Goal: Task Accomplishment & Management: Manage account settings

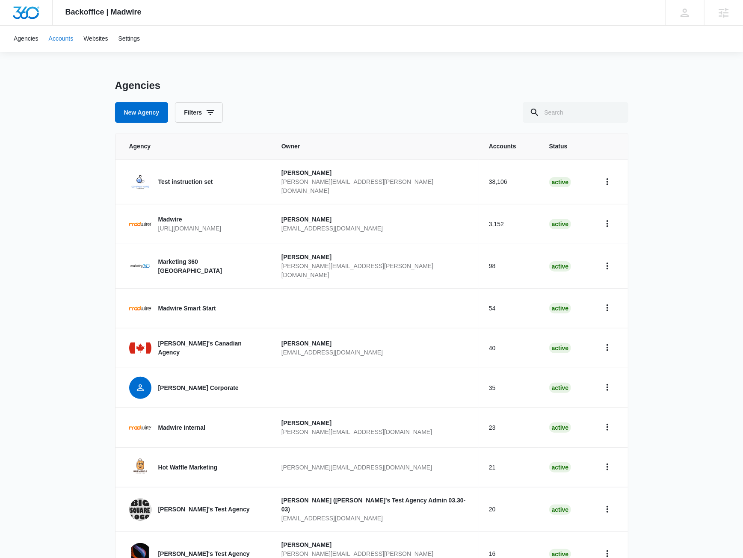
click at [59, 38] on link "Accounts" at bounding box center [61, 39] width 35 height 26
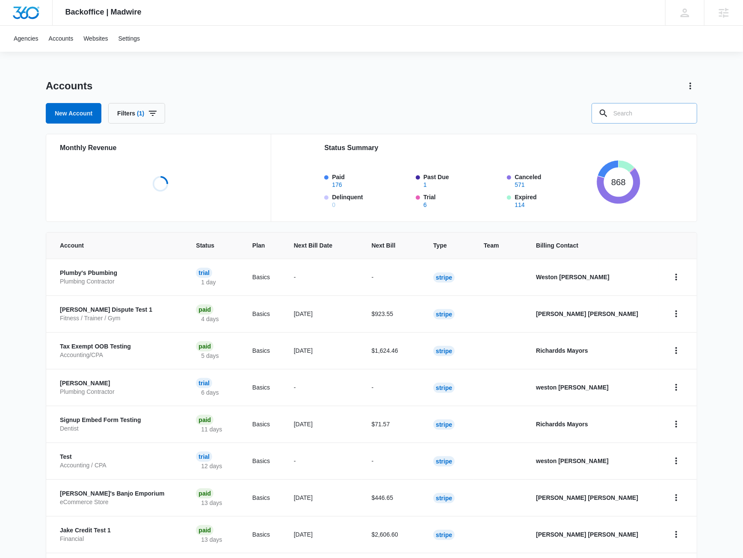
click at [621, 112] on input "text" at bounding box center [645, 113] width 106 height 21
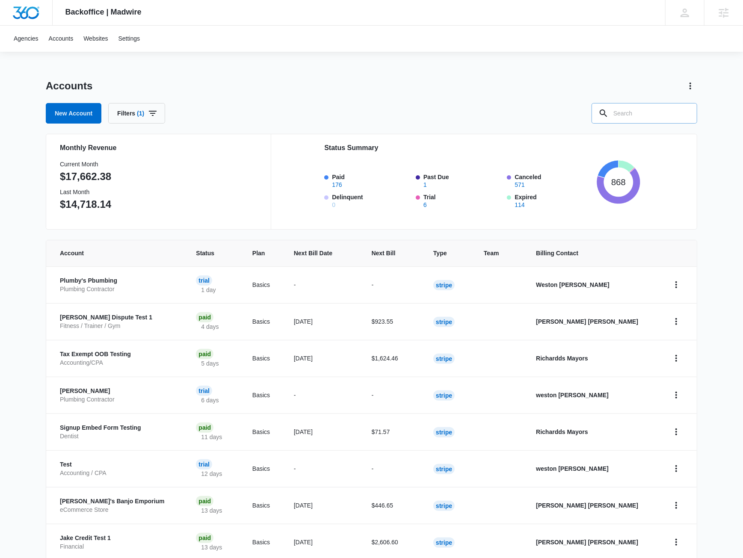
paste input "A1AN47608468e9458a02771"
type input "A1AN47608468e9458a02771"
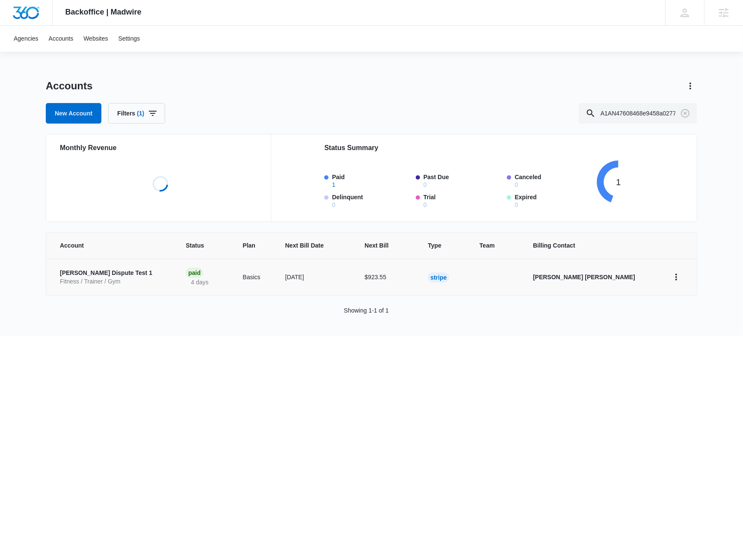
click at [110, 276] on p "[PERSON_NAME] Dispute Test 1" at bounding box center [112, 273] width 105 height 9
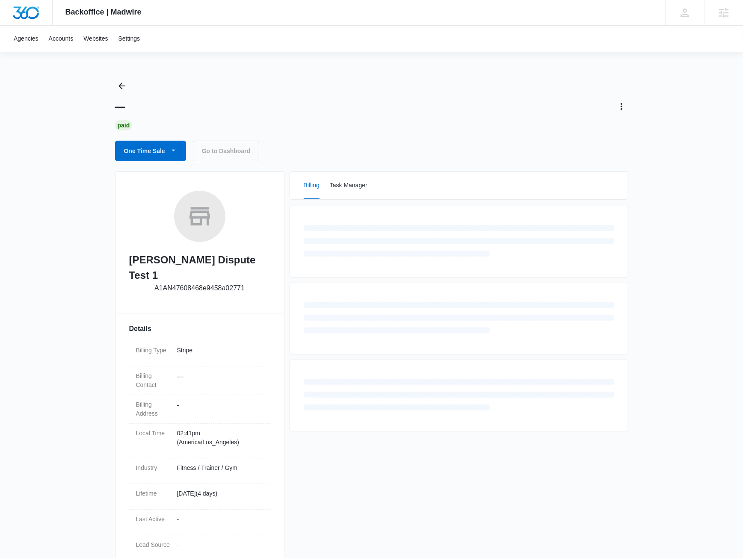
click at [59, 136] on div "Backoffice | Madwire Apps Settings JM Jake Meyer jake.meyer@madwire.com My Prof…" at bounding box center [371, 330] width 743 height 660
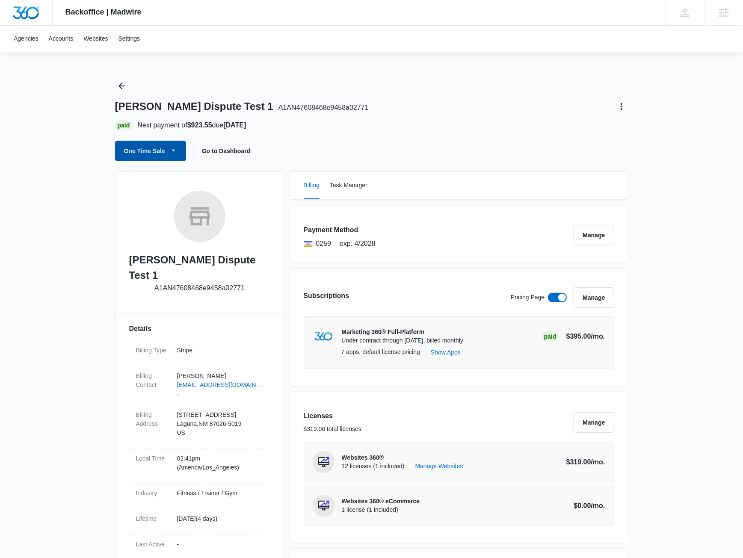
drag, startPoint x: 129, startPoint y: 148, endPoint x: 177, endPoint y: 148, distance: 47.9
click at [129, 148] on button "One Time Sale" at bounding box center [150, 151] width 71 height 21
click at [169, 183] on div "Run One-Time Payment" at bounding box center [173, 179] width 95 height 9
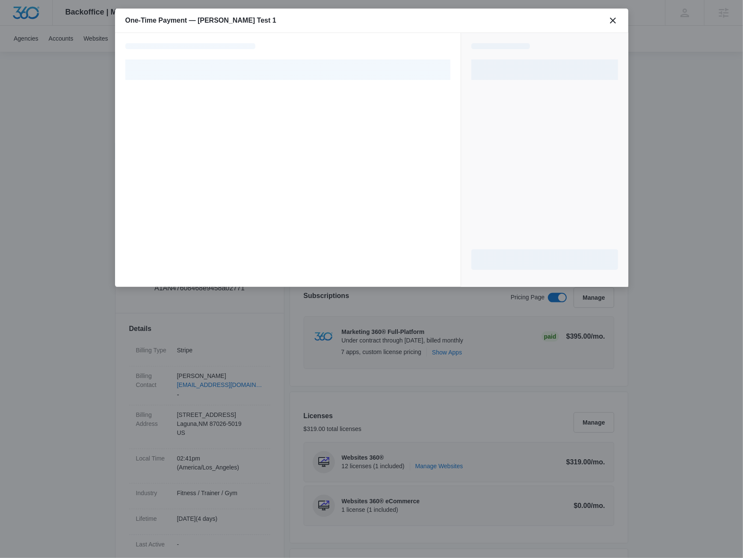
select select "pm_1SGkjsA4n8RTgNjUZX9Ez352"
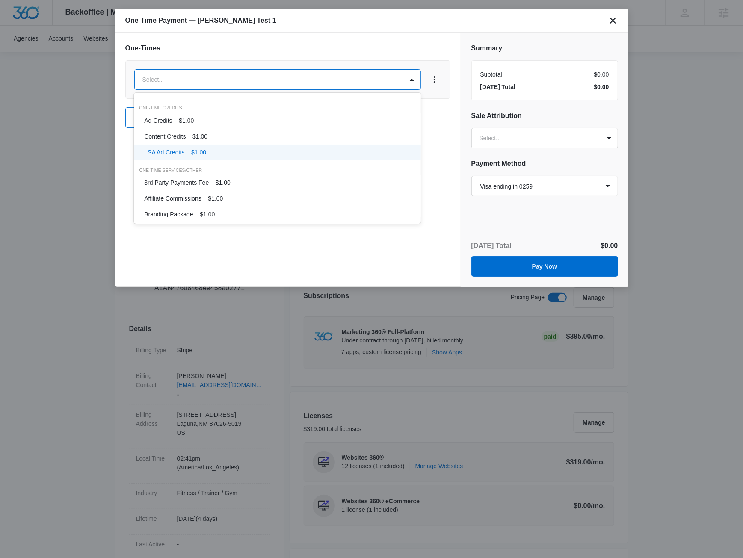
click at [190, 150] on p "LSA Ad Credits – $1.00" at bounding box center [175, 152] width 62 height 9
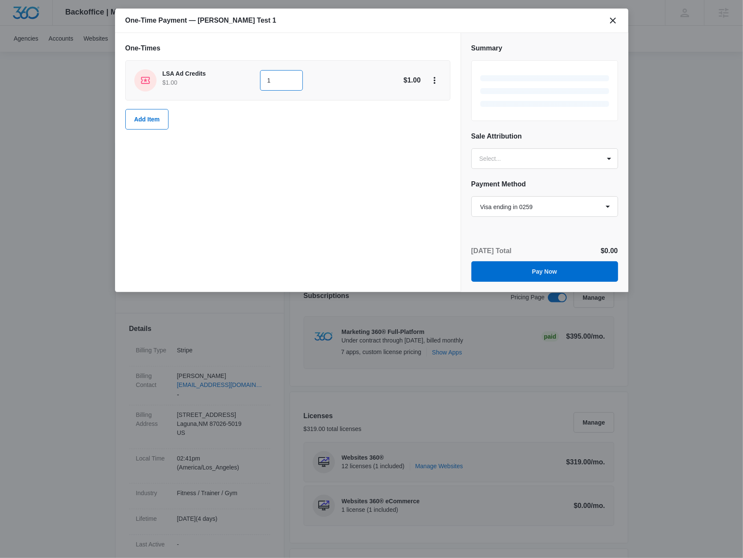
click at [282, 83] on input "1" at bounding box center [281, 80] width 43 height 21
type input "500"
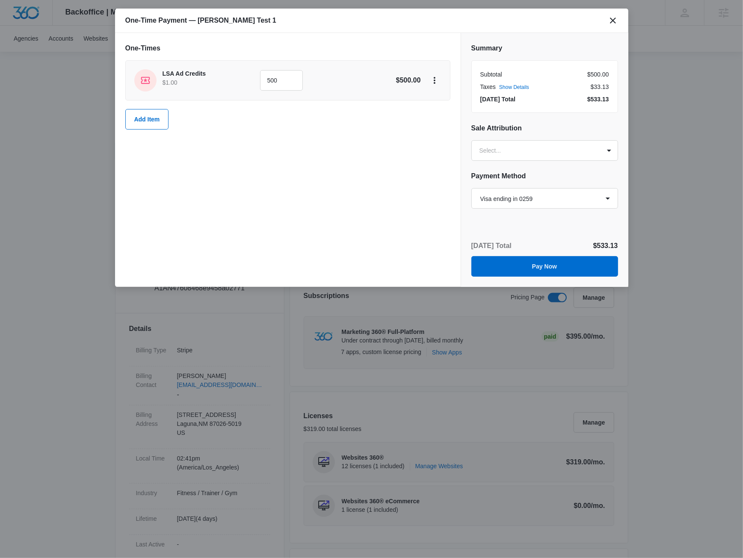
click at [237, 54] on div "One-Times LSA Ad Credits $1.00 500 $500.00 Add Item" at bounding box center [287, 86] width 325 height 86
drag, startPoint x: 344, startPoint y: 214, endPoint x: 469, endPoint y: 205, distance: 124.5
click at [362, 212] on div "One-Times LSA Ad Credits $1.00 500 $500.00 Add Item" at bounding box center [288, 160] width 346 height 254
click at [472, 188] on select "Select a payment method Visa ending in 0259 Visa ending in 4242 Visa ending in …" at bounding box center [545, 198] width 147 height 21
click at [556, 173] on h2 "Payment Method" at bounding box center [545, 176] width 147 height 10
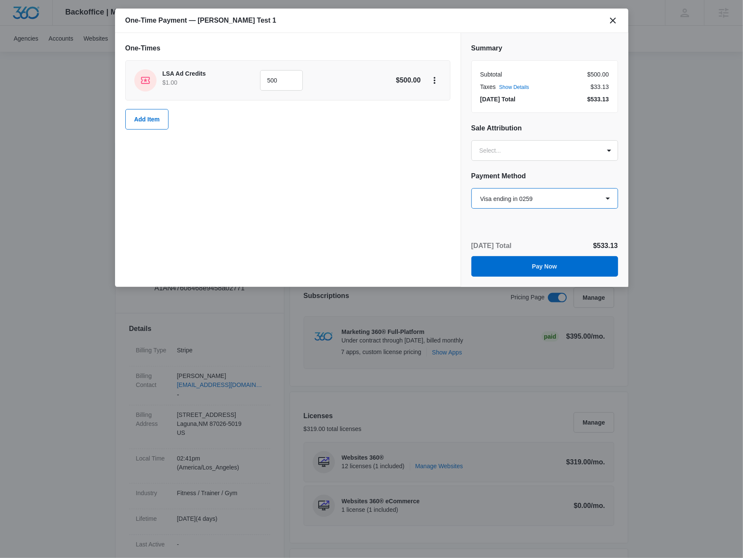
click at [472, 188] on select "Select a payment method Visa ending in 0259 Visa ending in 4242 Visa ending in …" at bounding box center [545, 198] width 147 height 21
select select "pm_1R4Q5KA4n8RTgNjUyIMGVNo7"
click option "Visa ending in 4242" at bounding box center [0, 0] width 0 height 0
click at [510, 224] on div "Summary Subtotal $500.00 Taxes Show Details $33.13 Today’s Total $533.13 Sale A…" at bounding box center [545, 160] width 168 height 254
click at [558, 268] on button "Pay Now" at bounding box center [545, 266] width 147 height 21
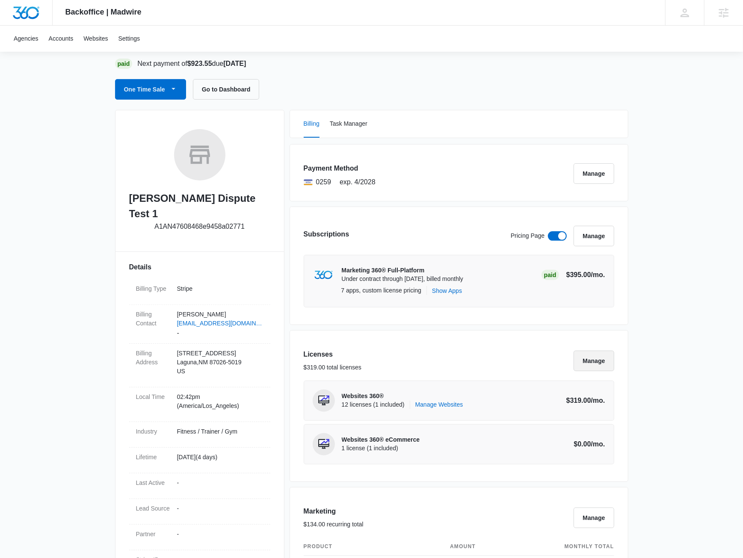
click at [601, 357] on button "Manage" at bounding box center [594, 361] width 40 height 21
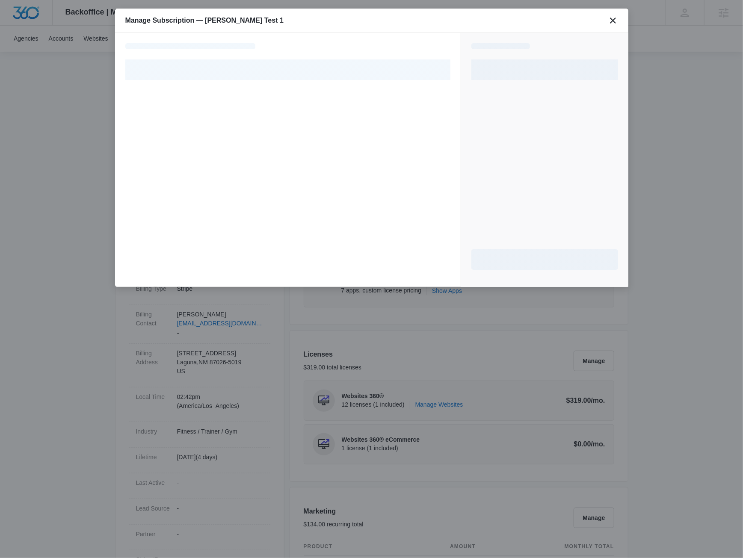
select select "pm_1SGkjsA4n8RTgNjUZX9Ez352"
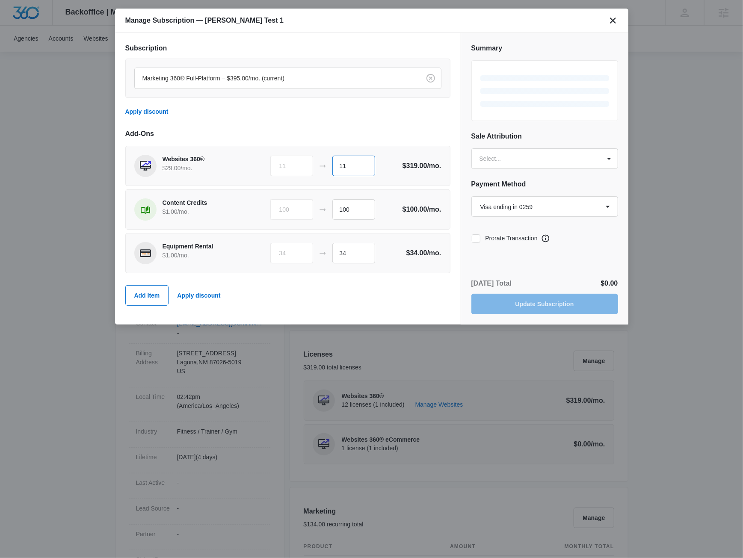
click at [360, 172] on input "11" at bounding box center [353, 166] width 43 height 21
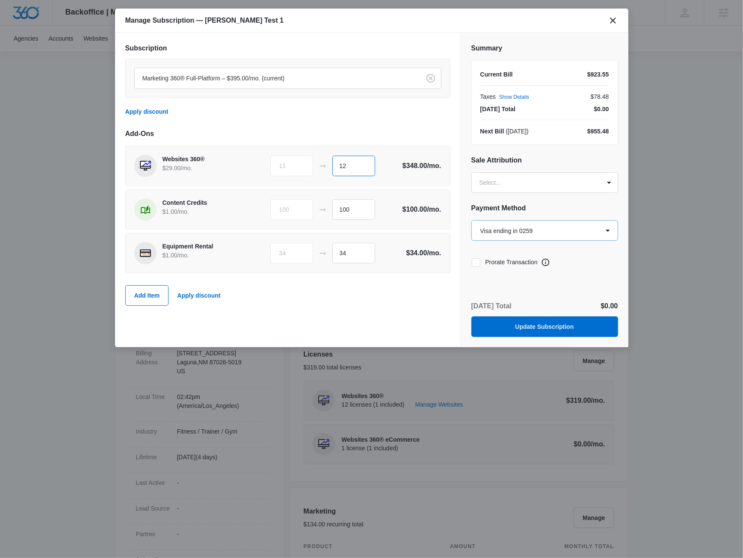
type input "12"
click at [472, 220] on select "Select a payment method Visa ending in 0259 Visa ending in 4242 Visa ending in …" at bounding box center [545, 230] width 147 height 21
select select "pm_1R4Q5KA4n8RTgNjUyIMGVNo7"
click option "Visa ending in 4242" at bounding box center [0, 0] width 0 height 0
click at [477, 260] on icon at bounding box center [476, 263] width 8 height 8
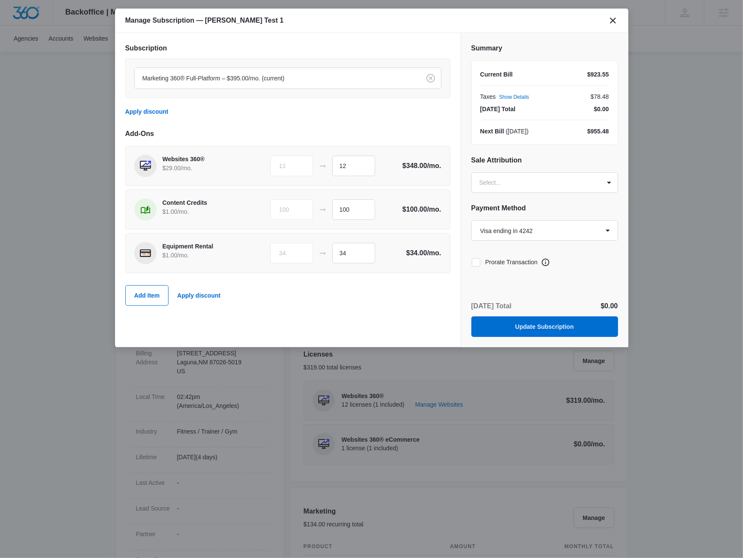
click at [472, 262] on input "Prorate Transaction" at bounding box center [472, 262] width 0 height 0
checkbox input "true"
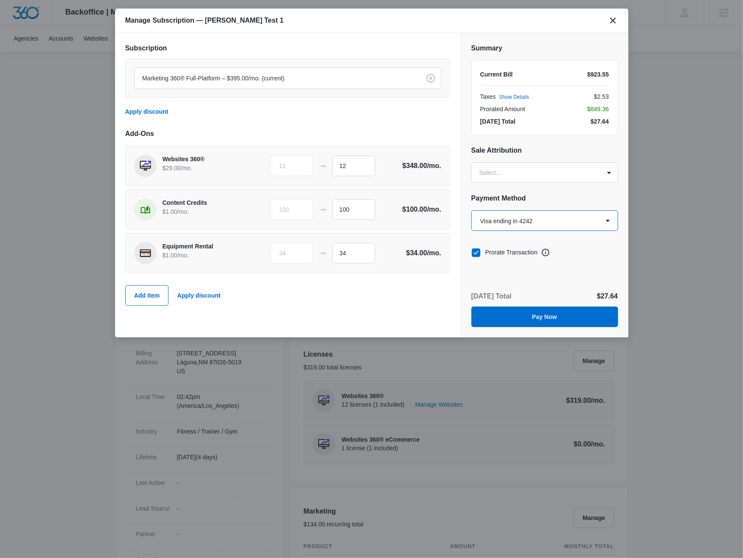
click at [472, 211] on select "Select a payment method Visa ending in 0259 Visa ending in 4242 Visa ending in …" at bounding box center [545, 221] width 147 height 21
select select "pm_1SGkjsA4n8RTgNjUZX9Ez352"
click option "Visa ending in 0259" at bounding box center [0, 0] width 0 height 0
click at [536, 280] on div "Summary Current Bill $923.55 Taxes Show Details $2.53 Prorated Amount $849.36 T…" at bounding box center [545, 185] width 168 height 305
click at [531, 321] on button "Pay Now" at bounding box center [545, 317] width 147 height 21
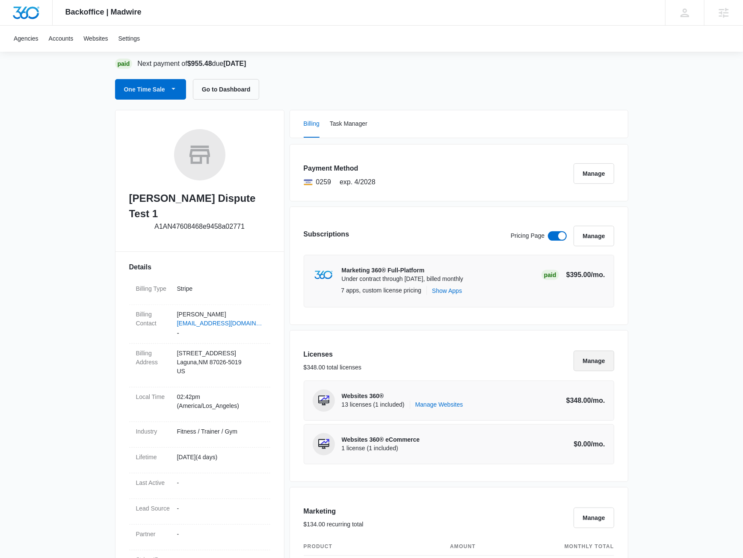
scroll to position [0, 0]
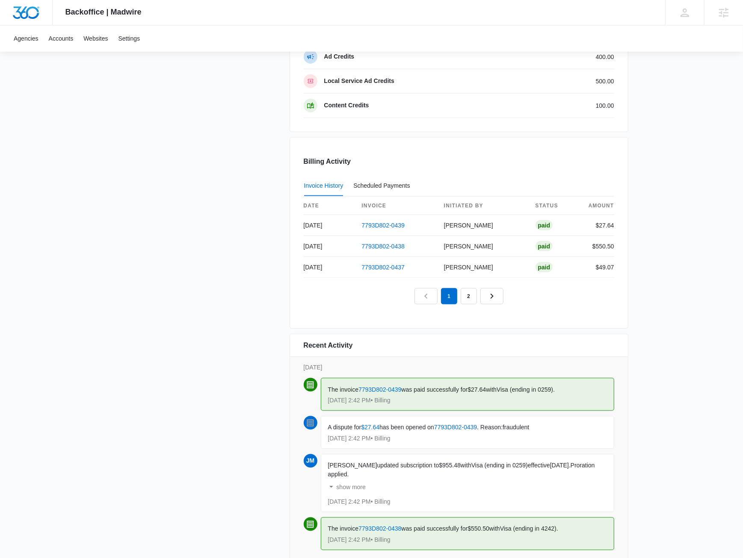
scroll to position [757, 0]
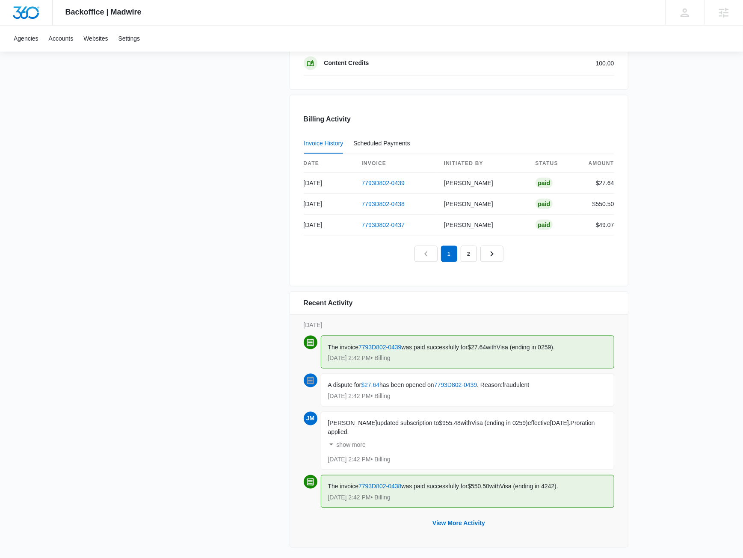
click at [373, 382] on link "$27.64" at bounding box center [370, 385] width 18 height 7
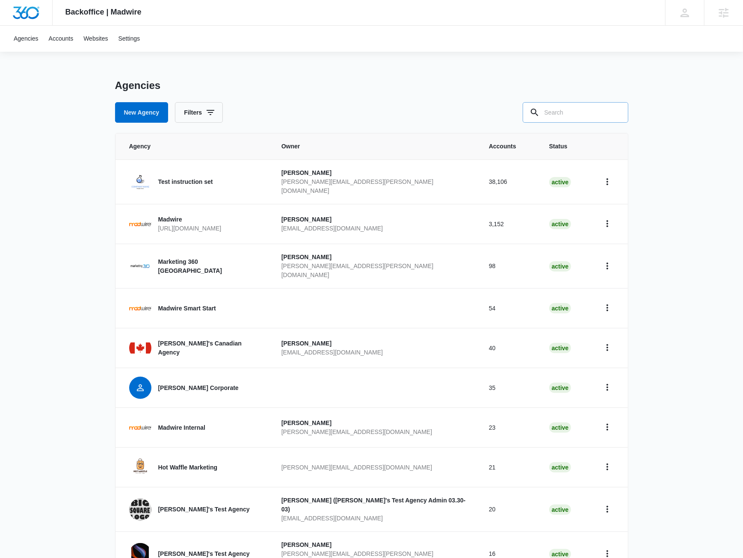
click at [600, 113] on input "text" at bounding box center [576, 112] width 106 height 21
paste input "A1AN47608468e9458a02771"
type input "A1AN47608468e9458a02771"
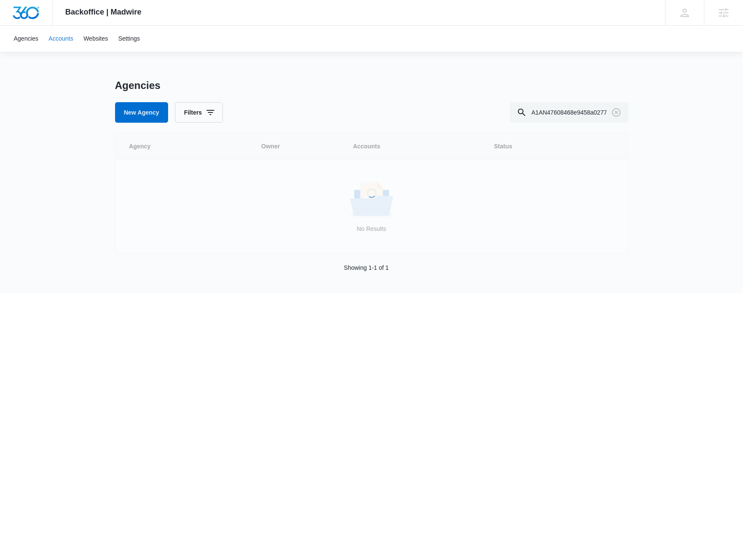
click at [66, 30] on link "Accounts" at bounding box center [61, 39] width 35 height 26
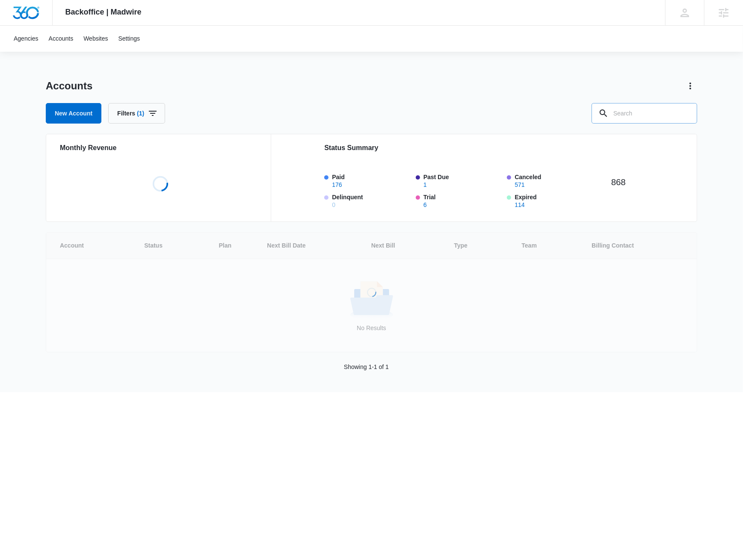
click at [645, 118] on input "text" at bounding box center [645, 113] width 106 height 21
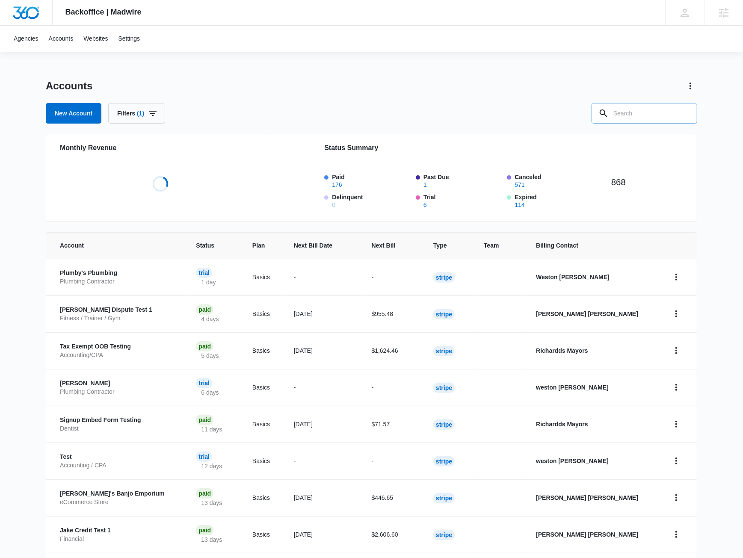
paste input "A1AN47608468e9458a02771"
type input "A1AN47608468e9458a02771"
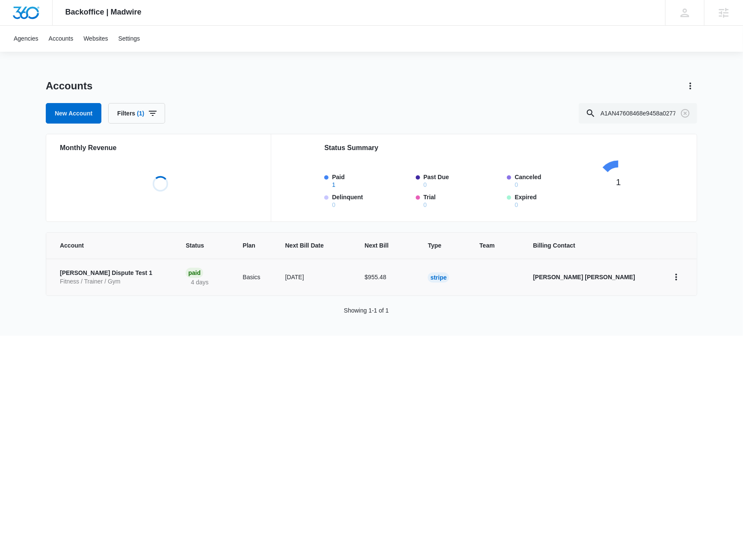
click at [132, 280] on p "Fitness / Trainer / Gym" at bounding box center [112, 282] width 105 height 9
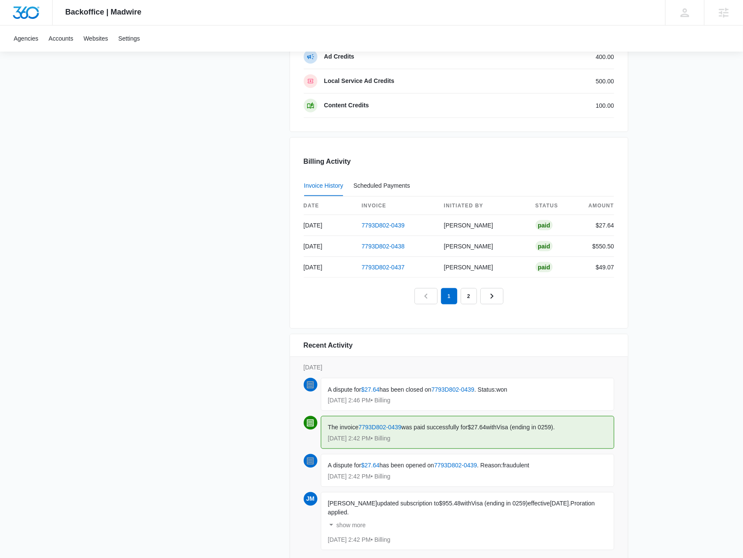
scroll to position [757, 0]
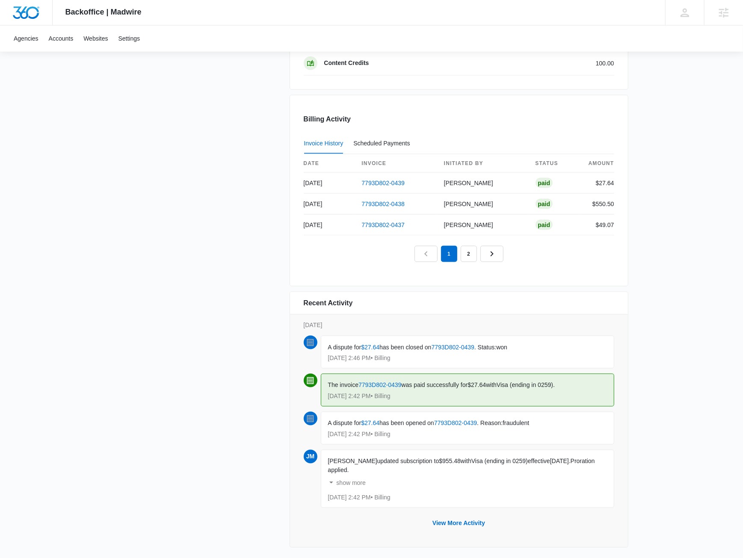
click at [496, 344] on span ". Status:" at bounding box center [486, 347] width 22 height 7
click at [334, 356] on p "[DATE] 2:46 PM • Billing" at bounding box center [467, 359] width 279 height 6
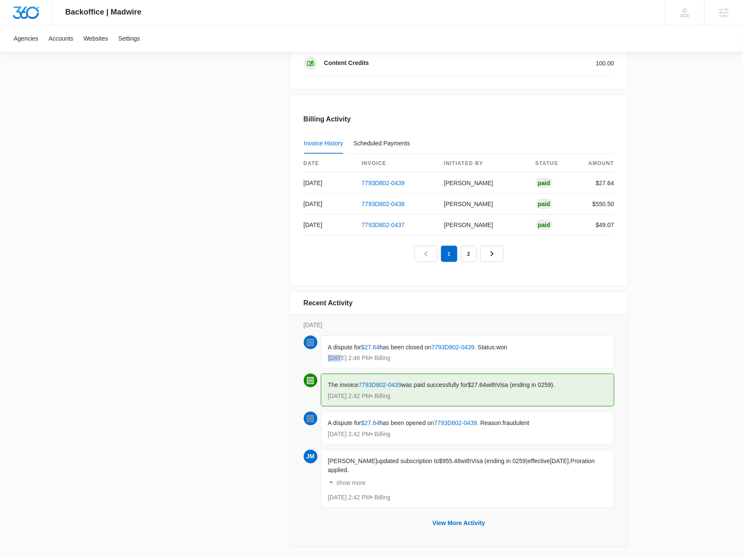
click at [334, 356] on p "[DATE] 2:46 PM • Billing" at bounding box center [467, 359] width 279 height 6
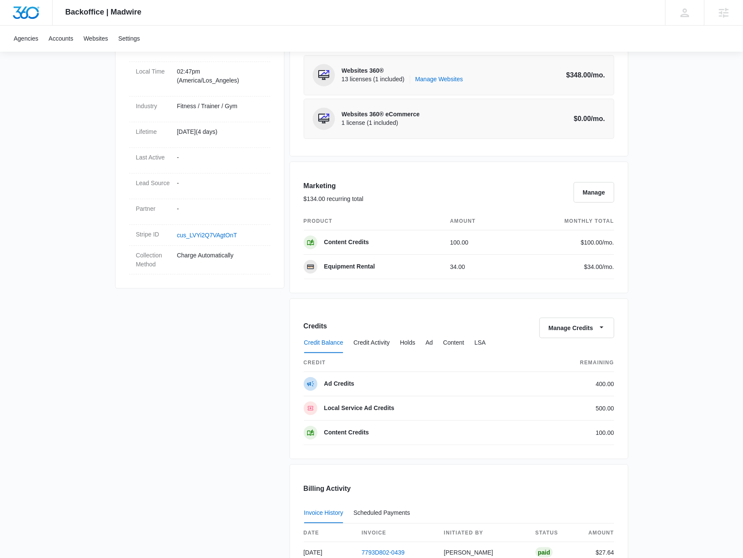
scroll to position [0, 0]
